Goal: Information Seeking & Learning: Learn about a topic

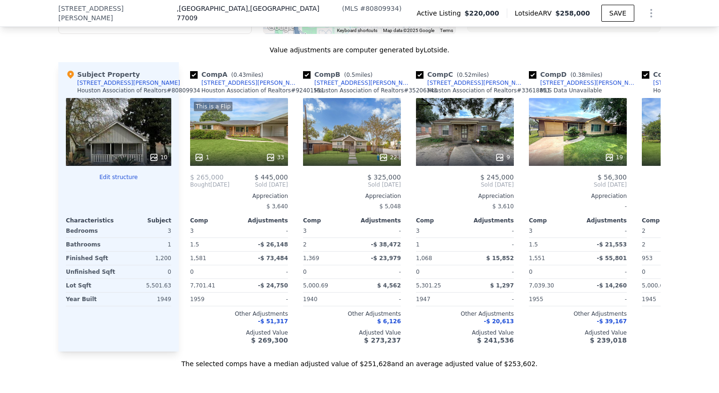
scroll to position [937, 0]
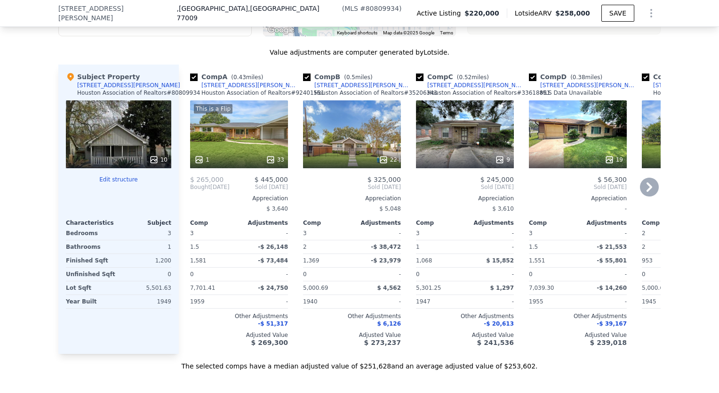
click at [646, 193] on icon at bounding box center [649, 186] width 19 height 19
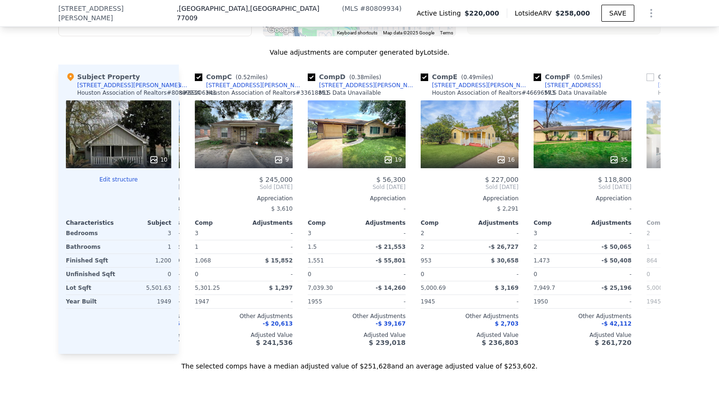
scroll to position [0, 226]
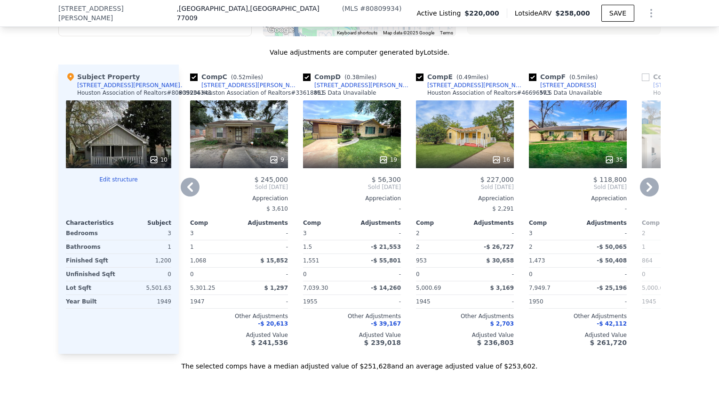
click at [646, 193] on icon at bounding box center [649, 186] width 19 height 19
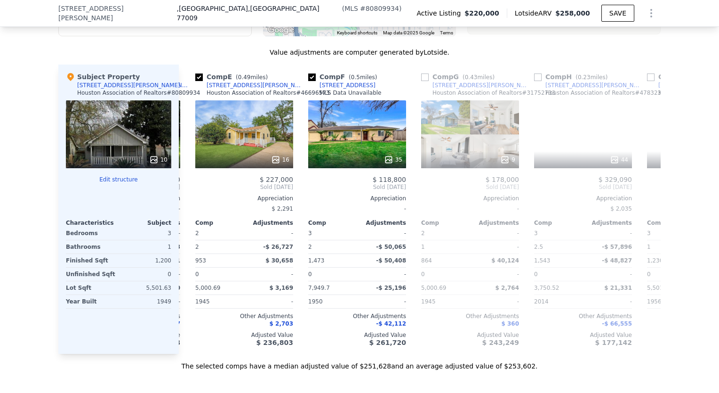
scroll to position [0, 452]
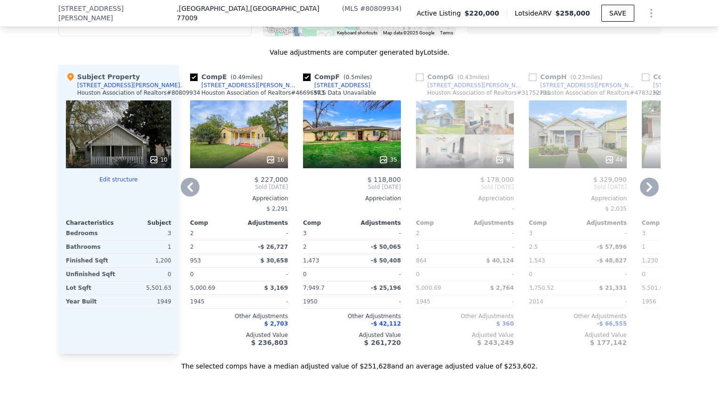
click at [646, 193] on icon at bounding box center [649, 186] width 19 height 19
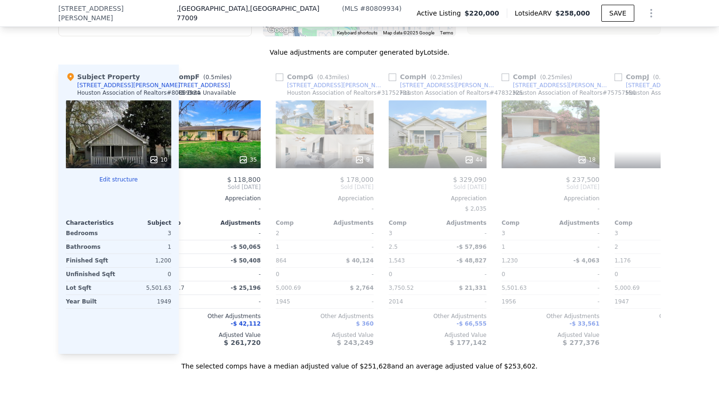
scroll to position [0, 678]
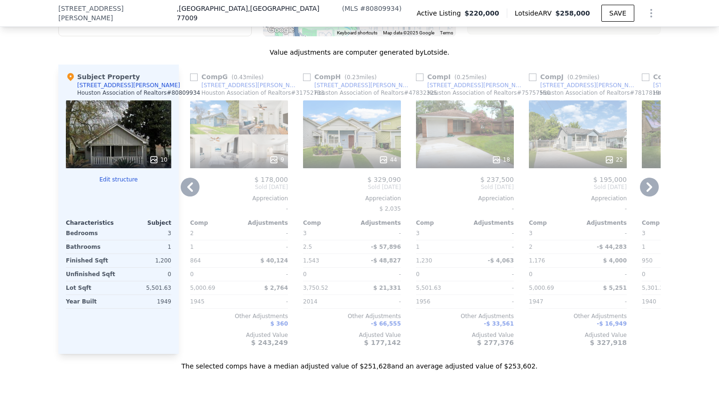
click at [185, 187] on icon at bounding box center [190, 186] width 19 height 19
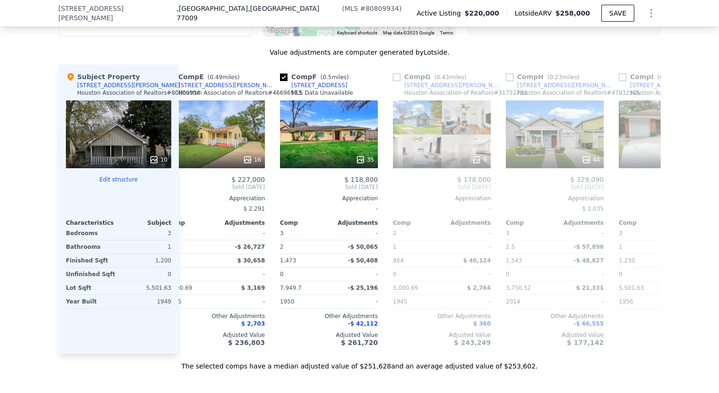
scroll to position [0, 452]
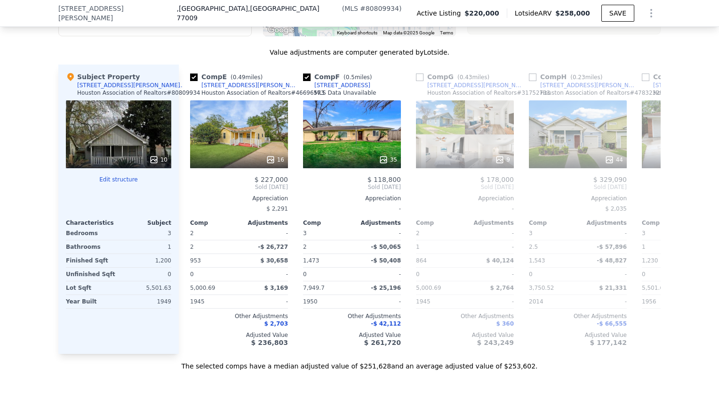
click at [185, 187] on div "Comp A ( 0.43 miles) [STREET_ADDRESS][PERSON_NAME] Association of Realtors # 92…" at bounding box center [420, 208] width 482 height 289
click at [185, 187] on icon at bounding box center [190, 186] width 19 height 19
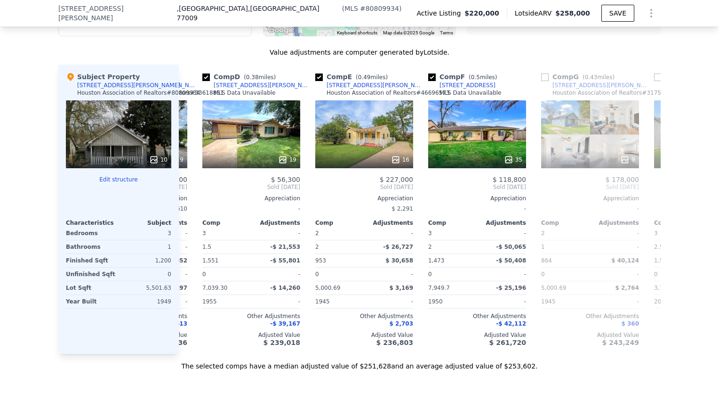
scroll to position [0, 226]
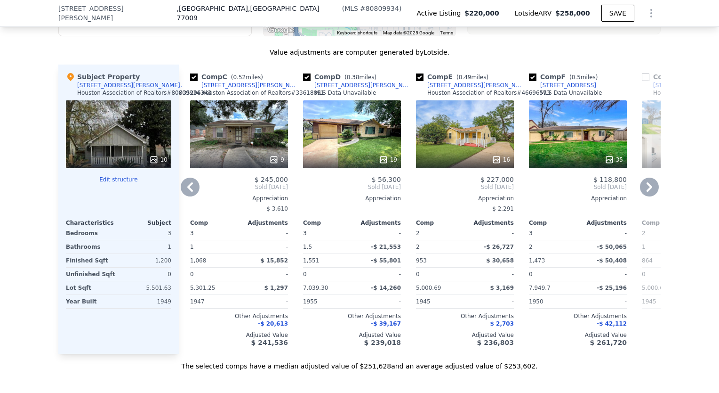
click at [182, 192] on icon at bounding box center [190, 186] width 19 height 19
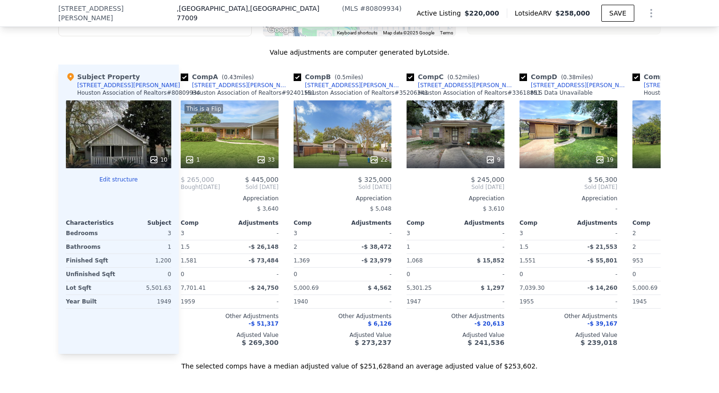
scroll to position [0, 0]
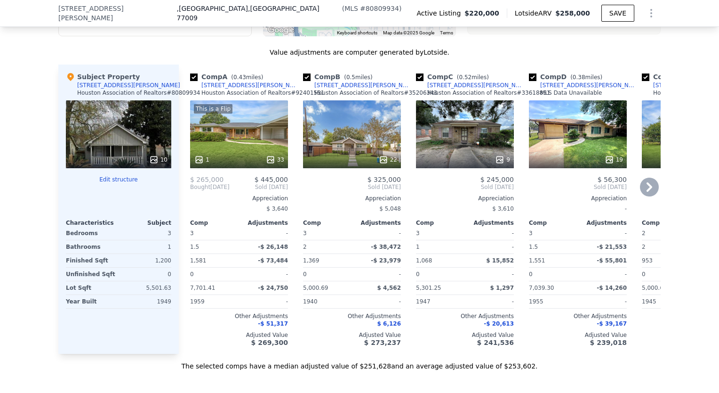
click at [352, 138] on div "22" at bounding box center [352, 134] width 98 height 68
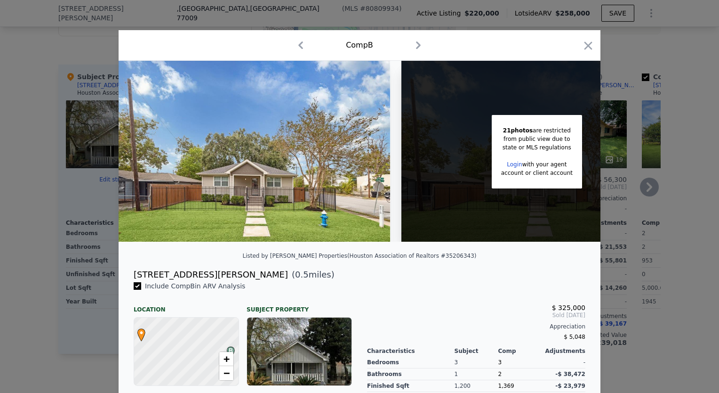
click at [352, 138] on img at bounding box center [255, 151] width 272 height 181
click at [320, 117] on img at bounding box center [255, 151] width 272 height 181
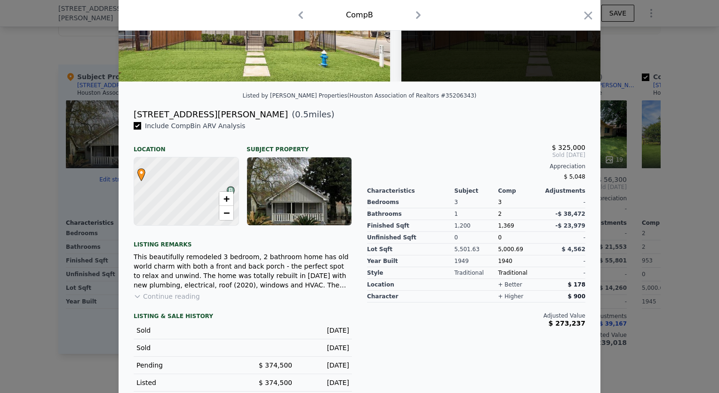
scroll to position [172, 0]
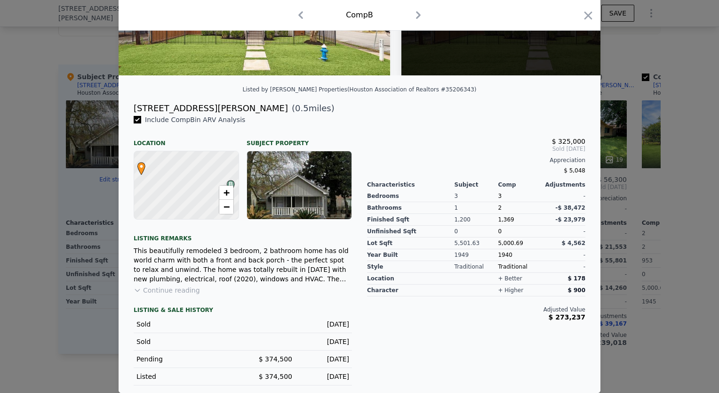
drag, startPoint x: 483, startPoint y: 326, endPoint x: 468, endPoint y: 326, distance: 14.6
click at [468, 326] on div "$ 325,000 Sold [DATE] Appreciation $ 5,048 Characteristics Subject Comp Adjustm…" at bounding box center [477, 250] width 234 height 270
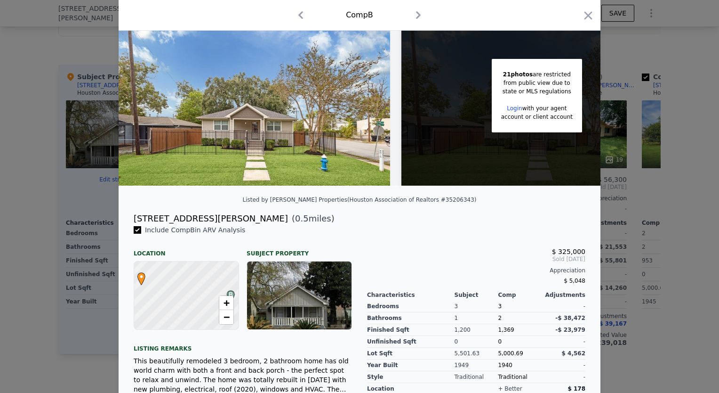
scroll to position [0, 0]
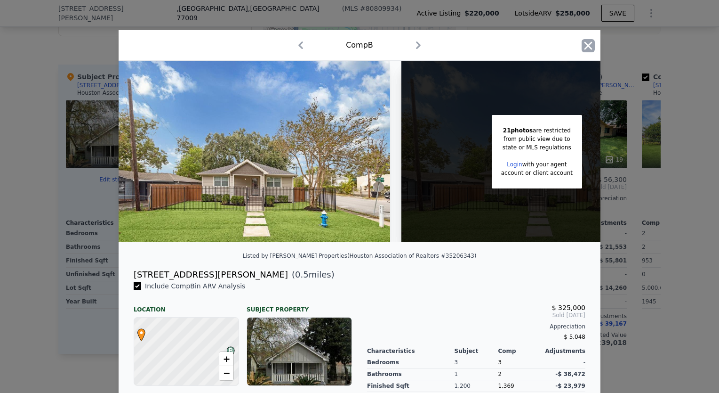
click at [588, 48] on icon "button" at bounding box center [589, 45] width 8 height 8
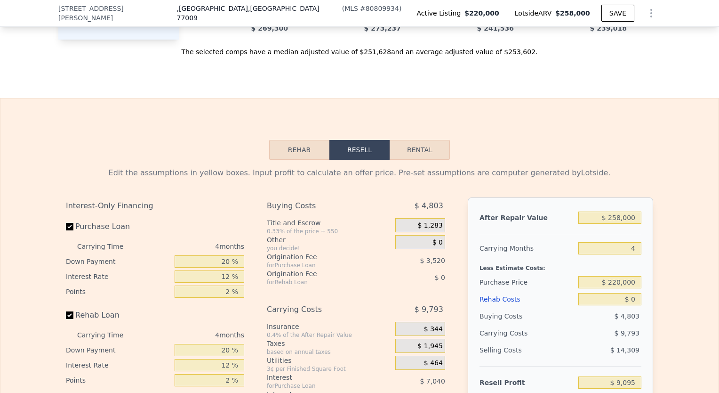
scroll to position [1341, 0]
